Goal: Transaction & Acquisition: Purchase product/service

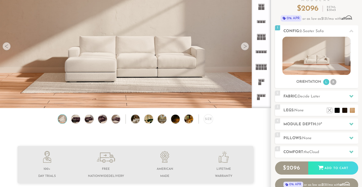
scroll to position [26, 0]
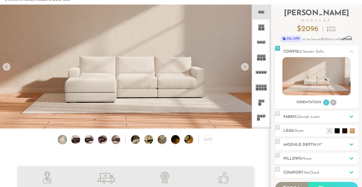
click at [262, 15] on icon at bounding box center [261, 12] width 15 height 15
click at [301, 118] on span "Decide Later" at bounding box center [308, 117] width 23 height 4
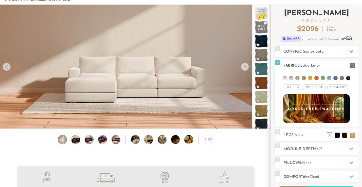
click at [318, 87] on span "Pet/Kid Use x" at bounding box center [314, 87] width 23 height 6
click at [337, 86] on span "Cleanable x" at bounding box center [340, 87] width 22 height 6
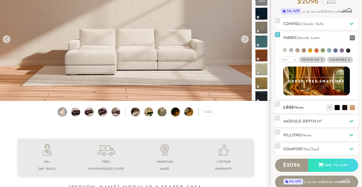
scroll to position [61, 0]
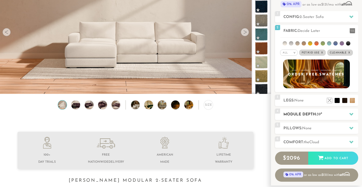
click at [304, 114] on h2 "Module Depth: 39 "" at bounding box center [320, 115] width 75 height 6
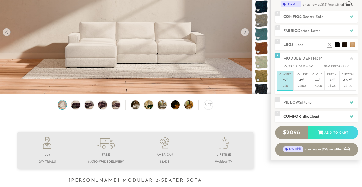
click at [304, 114] on h2 "Comfort: the Cloud" at bounding box center [320, 117] width 75 height 6
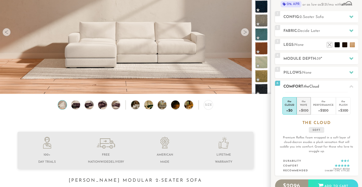
click at [304, 108] on div "+$100" at bounding box center [304, 110] width 10 height 7
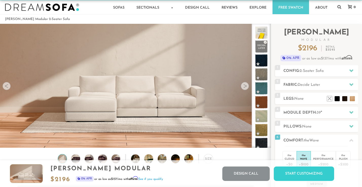
scroll to position [0, 0]
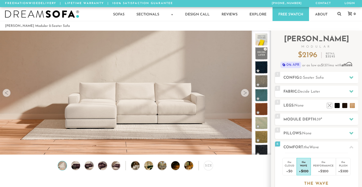
click at [213, 139] on img at bounding box center [135, 85] width 271 height 152
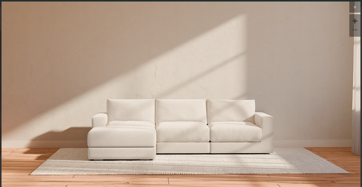
click at [355, 7] on icon at bounding box center [355, 7] width 6 height 6
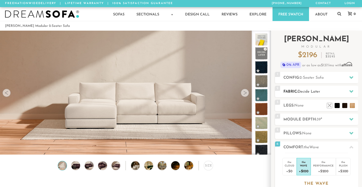
click at [304, 91] on span "Decide Later" at bounding box center [308, 92] width 23 height 4
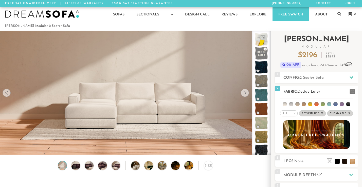
click at [285, 106] on li at bounding box center [284, 104] width 4 height 4
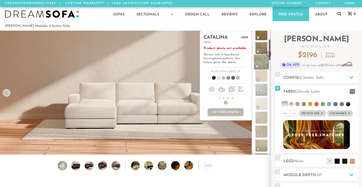
scroll to position [70, 0]
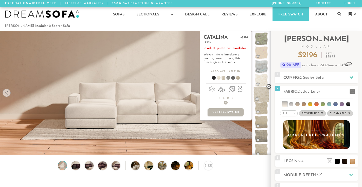
click at [263, 92] on span at bounding box center [261, 95] width 16 height 16
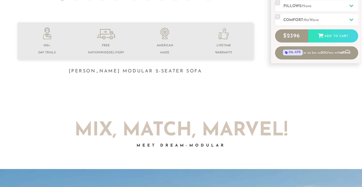
scroll to position [151, 0]
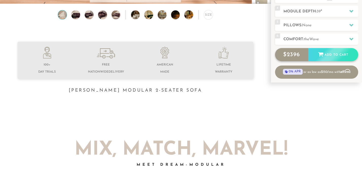
click at [332, 50] on div "$ 2396 Add to Cart" at bounding box center [316, 54] width 83 height 13
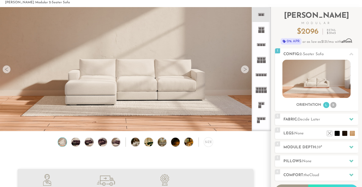
scroll to position [15, 0]
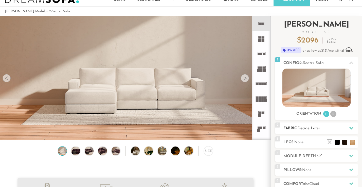
click at [305, 130] on span "Decide Later" at bounding box center [308, 129] width 23 height 4
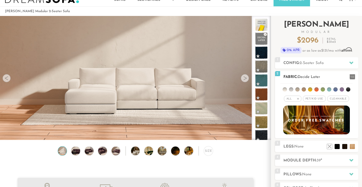
click at [312, 100] on span "Pet/Kid Use x" at bounding box center [314, 99] width 23 height 6
click at [344, 97] on span "Cleanable x" at bounding box center [340, 99] width 22 height 6
click at [316, 74] on h2 "Fabric: Decide Later" at bounding box center [320, 77] width 75 height 6
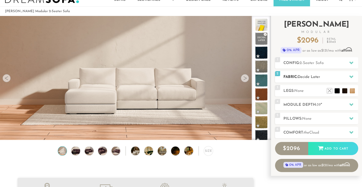
click at [316, 74] on h2 "Fabric: Decide Later" at bounding box center [320, 77] width 75 height 6
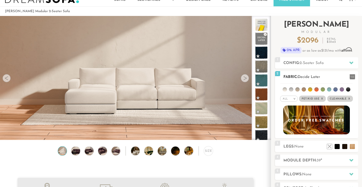
click at [298, 89] on li at bounding box center [297, 89] width 4 height 4
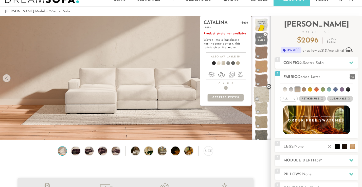
click at [262, 98] on span at bounding box center [261, 95] width 16 height 16
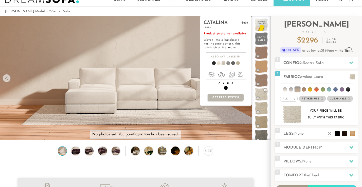
click at [225, 88] on span "+" at bounding box center [226, 88] width 4 height 4
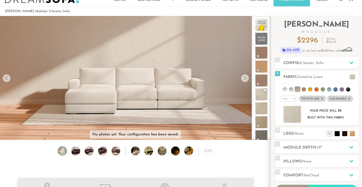
click at [244, 79] on div at bounding box center [245, 78] width 8 height 8
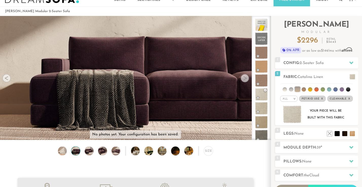
click at [244, 79] on div at bounding box center [245, 78] width 8 height 8
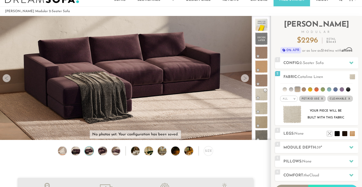
click at [244, 79] on div at bounding box center [245, 78] width 8 height 8
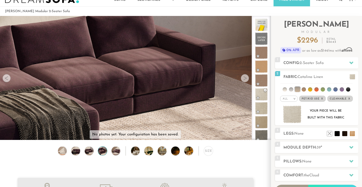
click at [244, 79] on div at bounding box center [245, 78] width 8 height 8
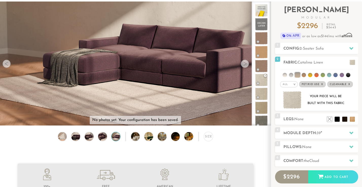
scroll to position [0, 0]
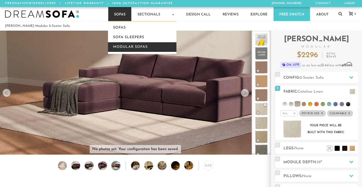
click at [124, 47] on link "Modular Sofas" at bounding box center [142, 47] width 68 height 10
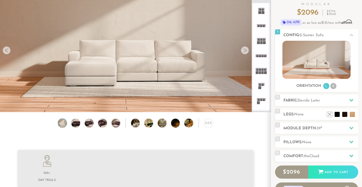
scroll to position [44, 0]
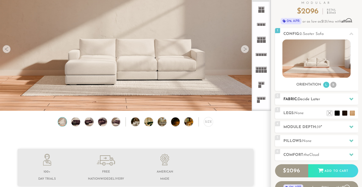
click at [305, 99] on span "Decide Later" at bounding box center [308, 100] width 23 height 4
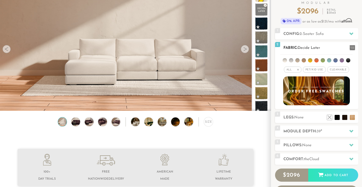
click at [317, 70] on span "Pet/Kid Use x" at bounding box center [314, 70] width 23 height 6
click at [337, 70] on span "Cleanable x" at bounding box center [340, 70] width 22 height 6
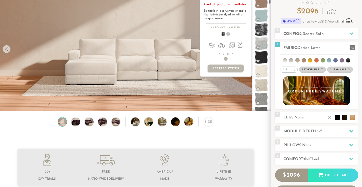
scroll to position [267, 0]
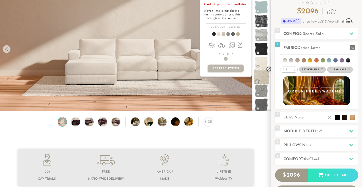
click at [263, 79] on span at bounding box center [261, 77] width 16 height 16
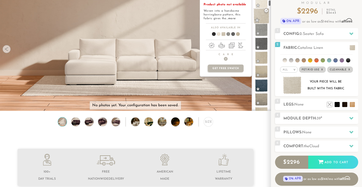
scroll to position [330, 0]
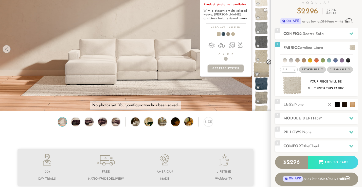
click at [259, 66] on span at bounding box center [261, 70] width 16 height 16
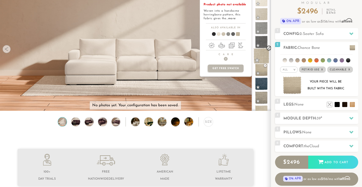
click at [258, 53] on span at bounding box center [261, 56] width 16 height 16
click at [258, 17] on span at bounding box center [261, 14] width 16 height 16
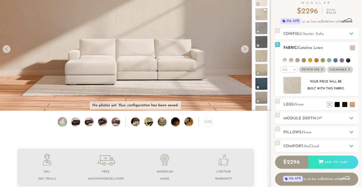
click at [295, 70] on em ">" at bounding box center [294, 69] width 4 height 3
click at [291, 105] on li "Durable" at bounding box center [288, 105] width 17 height 7
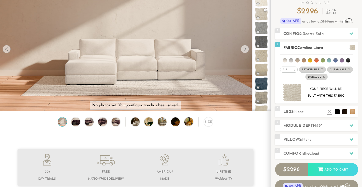
click at [290, 60] on li at bounding box center [291, 60] width 4 height 4
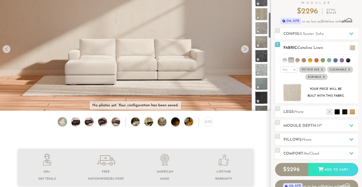
scroll to position [121, 0]
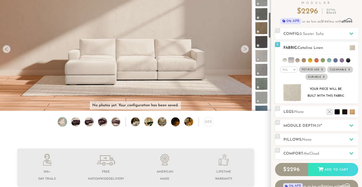
click at [297, 59] on li at bounding box center [297, 60] width 4 height 4
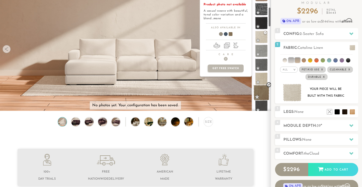
scroll to position [124, 0]
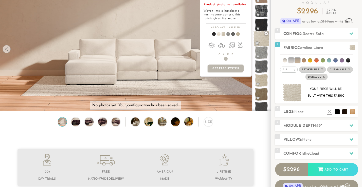
click at [260, 36] on span at bounding box center [261, 39] width 16 height 16
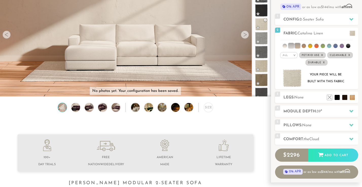
scroll to position [59, 0]
click at [301, 136] on div "6 Comfort: the Cloud soft" at bounding box center [316, 138] width 83 height 11
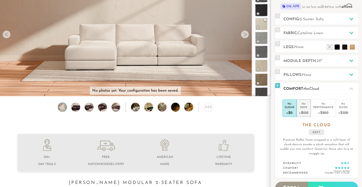
click at [301, 113] on div "+$100" at bounding box center [304, 112] width 10 height 7
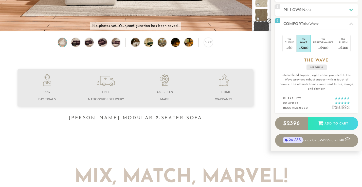
scroll to position [0, 0]
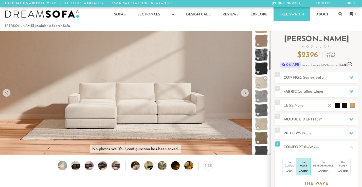
click at [296, 13] on link "Free Swatch" at bounding box center [291, 14] width 36 height 14
